Goal: Task Accomplishment & Management: Complete application form

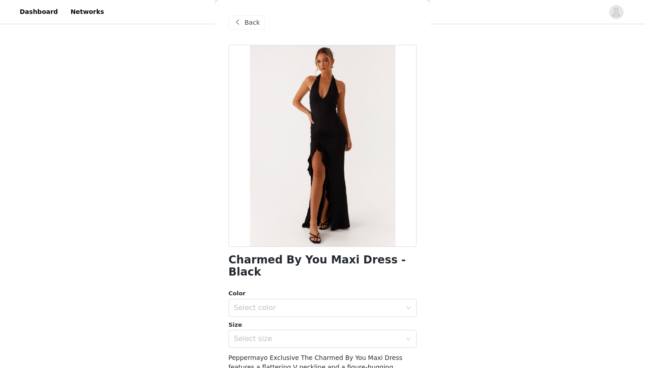
scroll to position [60, 0]
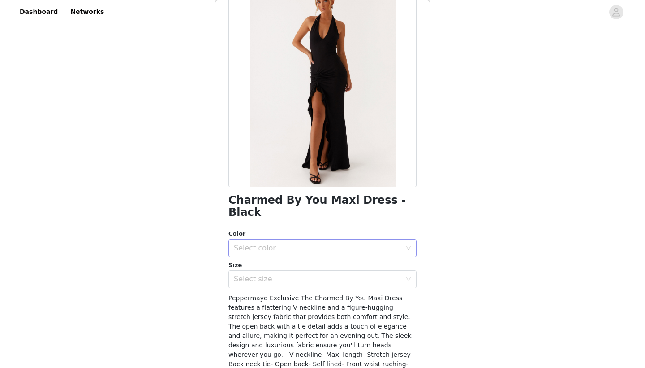
click at [350, 243] on div "Select color" at bounding box center [318, 247] width 168 height 9
click at [335, 257] on li "Black" at bounding box center [323, 255] width 188 height 14
click at [332, 274] on div "Select size" at bounding box center [318, 278] width 168 height 9
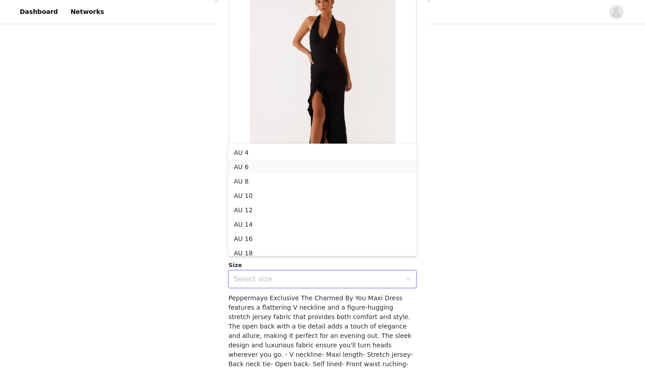
click at [321, 172] on li "AU 6" at bounding box center [323, 167] width 188 height 14
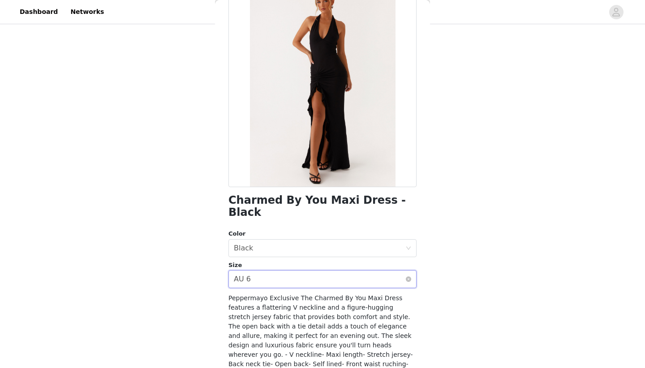
click at [310, 270] on div "Select size AU 6" at bounding box center [320, 278] width 172 height 17
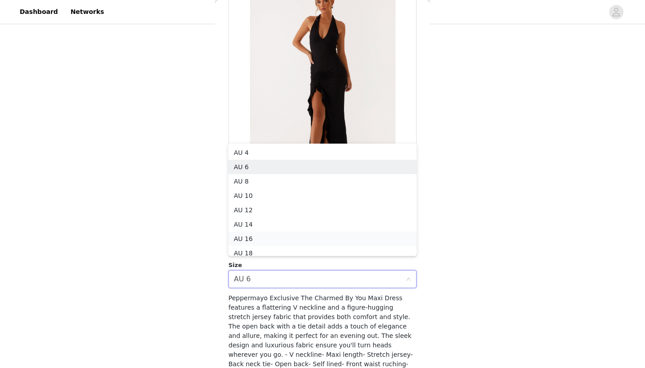
scroll to position [4, 0]
click at [293, 181] on li "AU 8" at bounding box center [323, 177] width 188 height 14
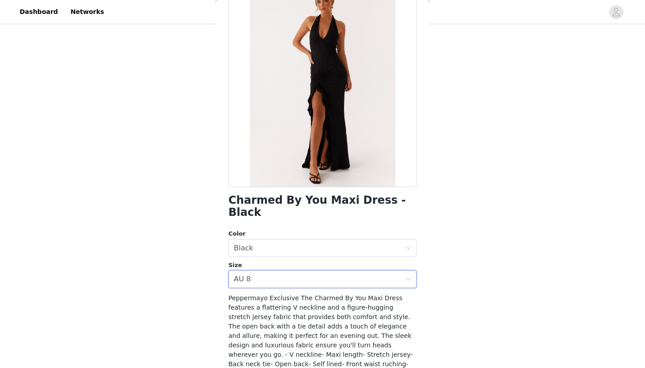
click at [428, 266] on div "Back Charmed By You Maxi Dress - Black Color Select color Black Size Select siz…" at bounding box center [322, 184] width 215 height 368
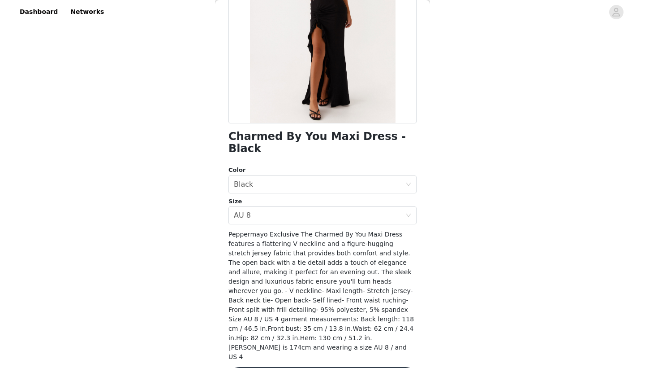
scroll to position [138, 0]
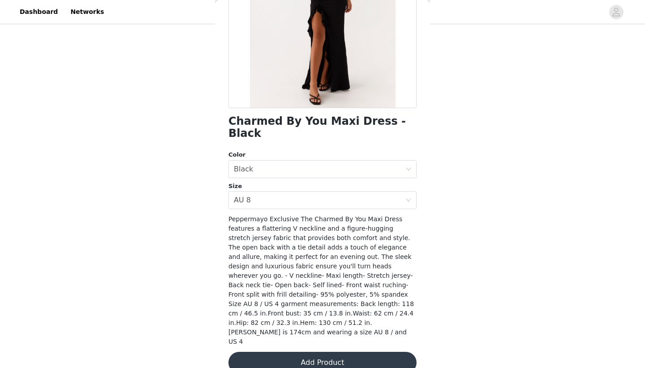
click at [355, 349] on div "Charmed By You Maxi Dress - Black Color Select color Black Size Select size AU …" at bounding box center [323, 144] width 188 height 477
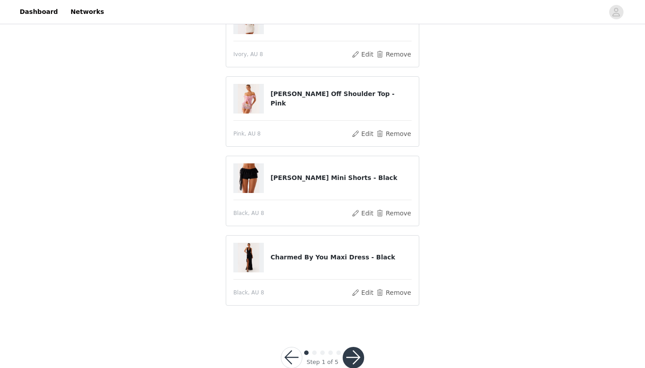
click at [468, 143] on div "STEP 1 OF 5 Select your styles! Please note that the sizes are in AU Sizes So I…" at bounding box center [322, 124] width 645 height 402
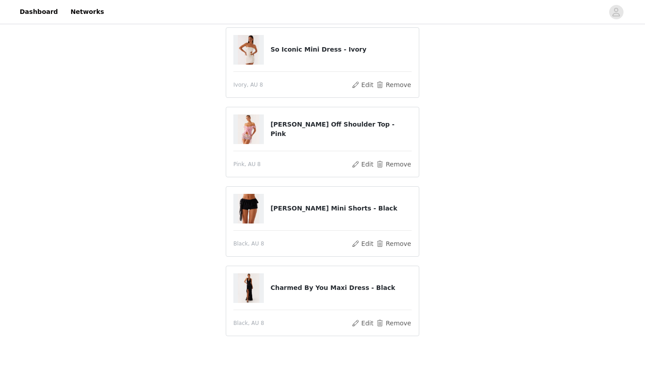
scroll to position [58, 0]
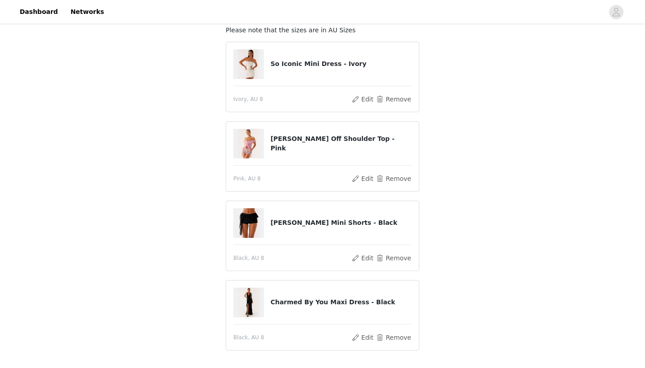
click at [470, 145] on div "STEP 1 OF 5 Select your styles! Please note that the sizes are in AU Sizes So I…" at bounding box center [322, 169] width 645 height 402
click at [483, 248] on div "STEP 1 OF 5 Select your styles! Please note that the sizes are in AU Sizes So I…" at bounding box center [322, 169] width 645 height 402
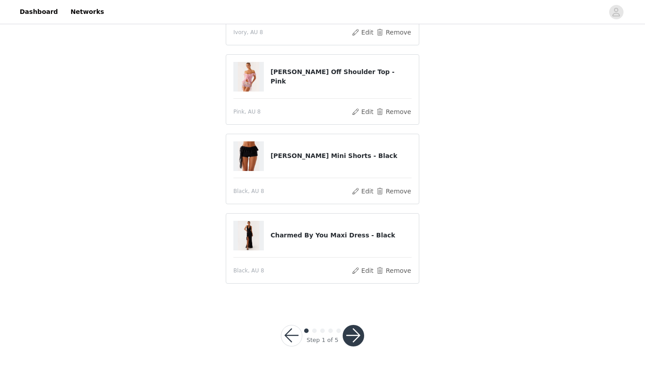
scroll to position [124, 0]
click at [358, 339] on button "button" at bounding box center [354, 336] width 22 height 22
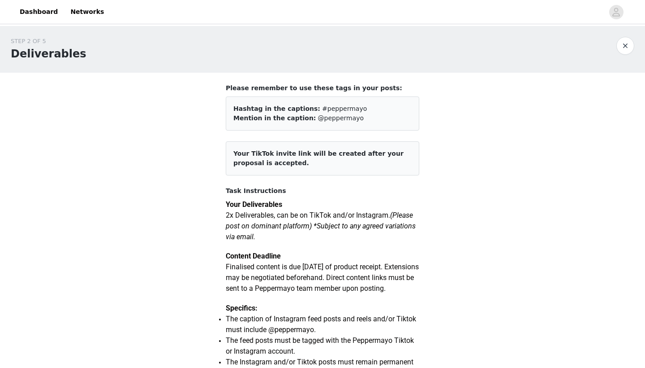
click at [415, 289] on p "Finalised content is due [DATE] of product receipt. Extensions may be negotiate…" at bounding box center [323, 277] width 194 height 32
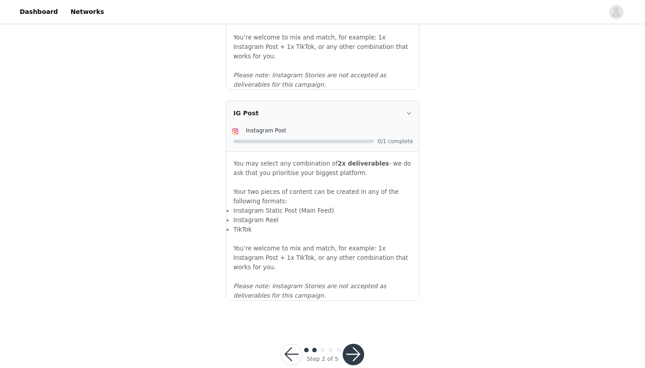
scroll to position [956, 0]
click at [352, 344] on button "button" at bounding box center [354, 355] width 22 height 22
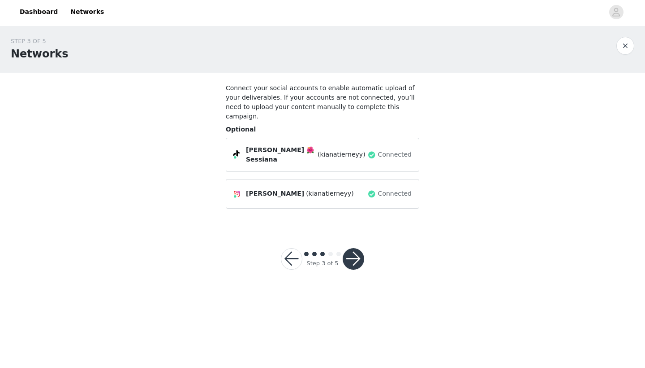
click at [357, 248] on button "button" at bounding box center [354, 259] width 22 height 22
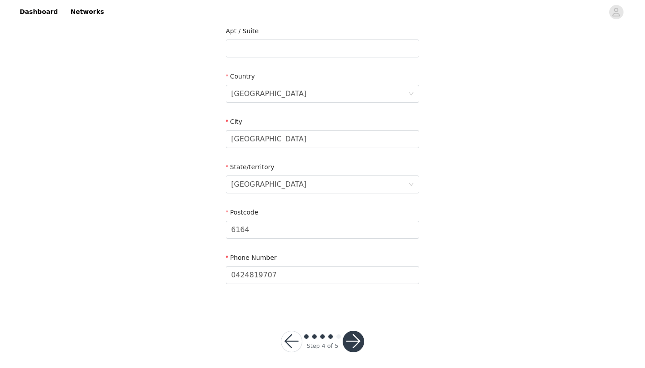
scroll to position [281, 0]
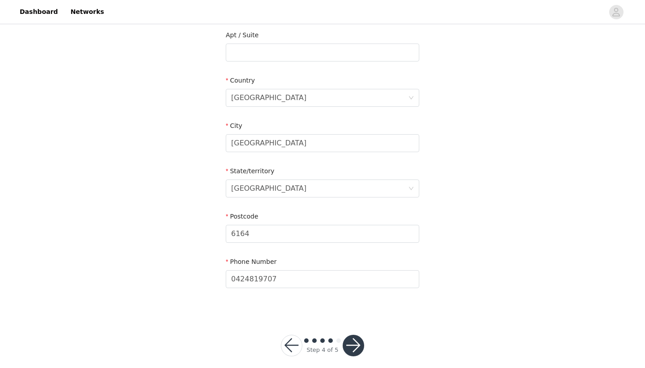
click at [356, 336] on button "button" at bounding box center [354, 345] width 22 height 22
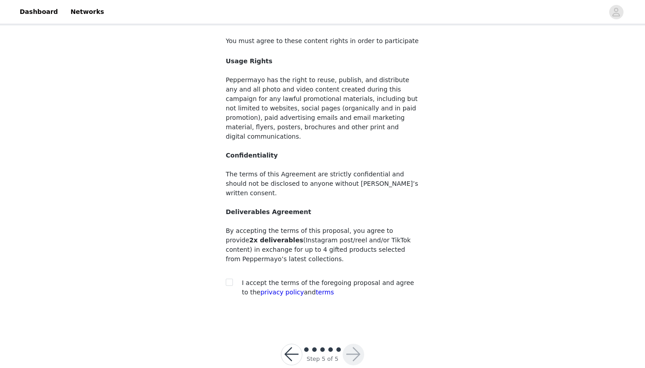
scroll to position [47, 0]
click at [228, 279] on input "checkbox" at bounding box center [229, 282] width 6 height 6
checkbox input "true"
click at [355, 344] on button "button" at bounding box center [354, 355] width 22 height 22
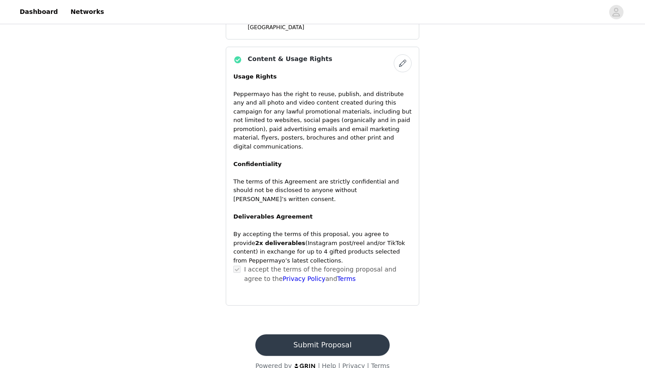
click at [338, 334] on button "Submit Proposal" at bounding box center [322, 345] width 134 height 22
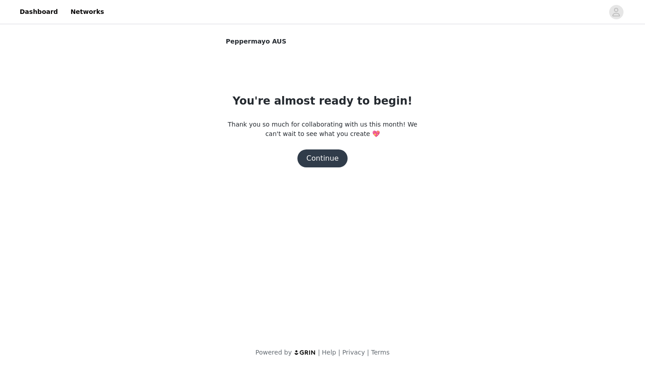
click at [319, 160] on button "Continue" at bounding box center [323, 158] width 50 height 18
